Goal: Task Accomplishment & Management: Manage account settings

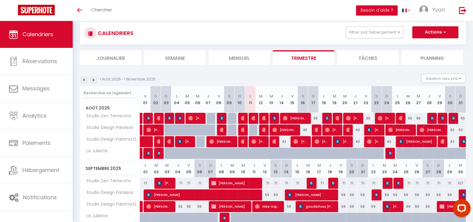
scroll to position [13, 0]
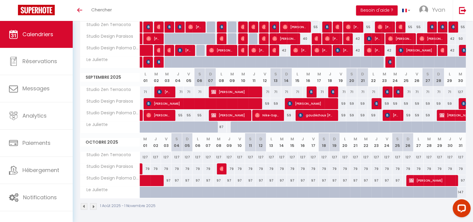
click at [220, 125] on div "87" at bounding box center [221, 126] width 11 height 11
type input "87"
type input "Lun 08 Septembre 2025"
type input "[DATE] Septembre 2025"
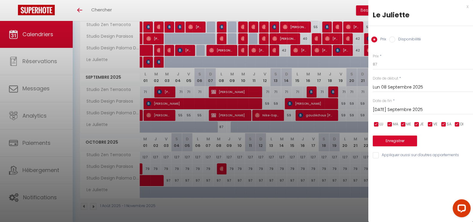
click at [395, 43] on div "Prix Disponibilité" at bounding box center [420, 36] width 105 height 20
click at [397, 40] on label "Disponibilité" at bounding box center [408, 39] width 26 height 7
click at [395, 40] on input "Disponibilité" at bounding box center [392, 39] width 6 height 6
radio input "true"
radio input "false"
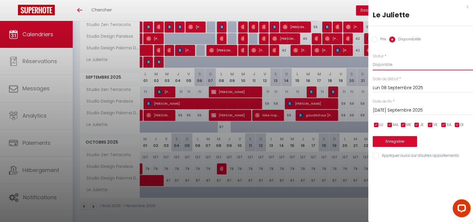
click at [401, 65] on select "Disponible Indisponible" at bounding box center [423, 64] width 100 height 11
select select "0"
click at [373, 59] on select "Disponible Indisponible" at bounding box center [423, 64] width 100 height 11
click at [399, 142] on button "Enregistrer" at bounding box center [395, 141] width 44 height 11
